Goal: Find specific page/section: Find specific page/section

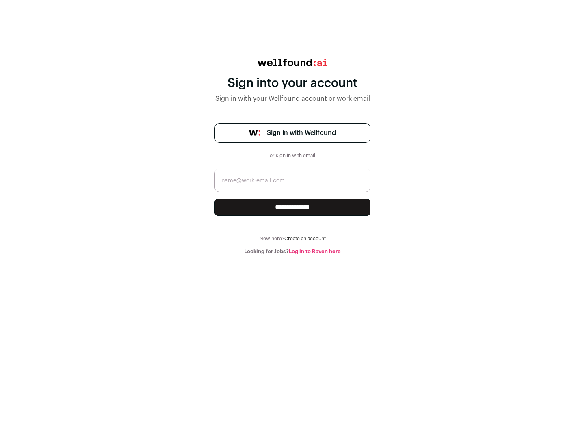
click at [301, 133] on span "Sign in with Wellfound" at bounding box center [301, 133] width 69 height 10
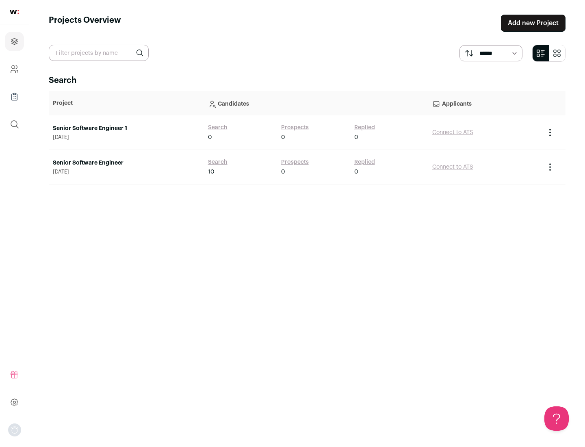
click at [126, 163] on link "Senior Software Engineer" at bounding box center [126, 163] width 147 height 8
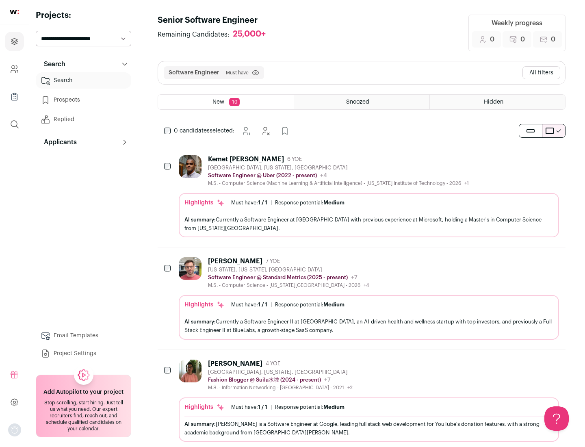
click at [361, 196] on div "Highlights Must have: 1 / 1 How many must haves have been fulfilled? | Response…" at bounding box center [369, 215] width 380 height 44
